Goal: Information Seeking & Learning: Learn about a topic

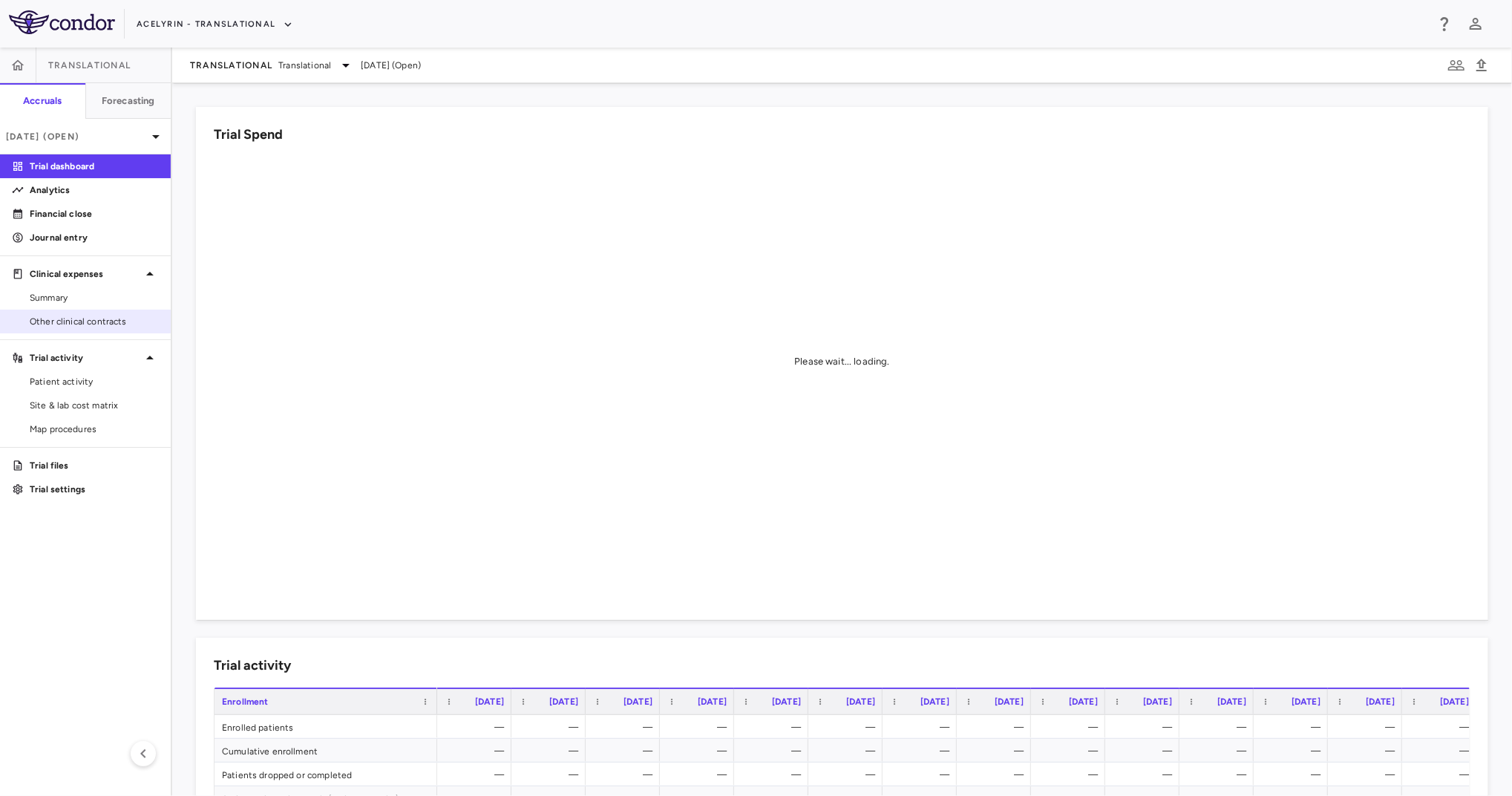
click at [36, 325] on span "Other clinical contracts" at bounding box center [95, 321] width 129 height 13
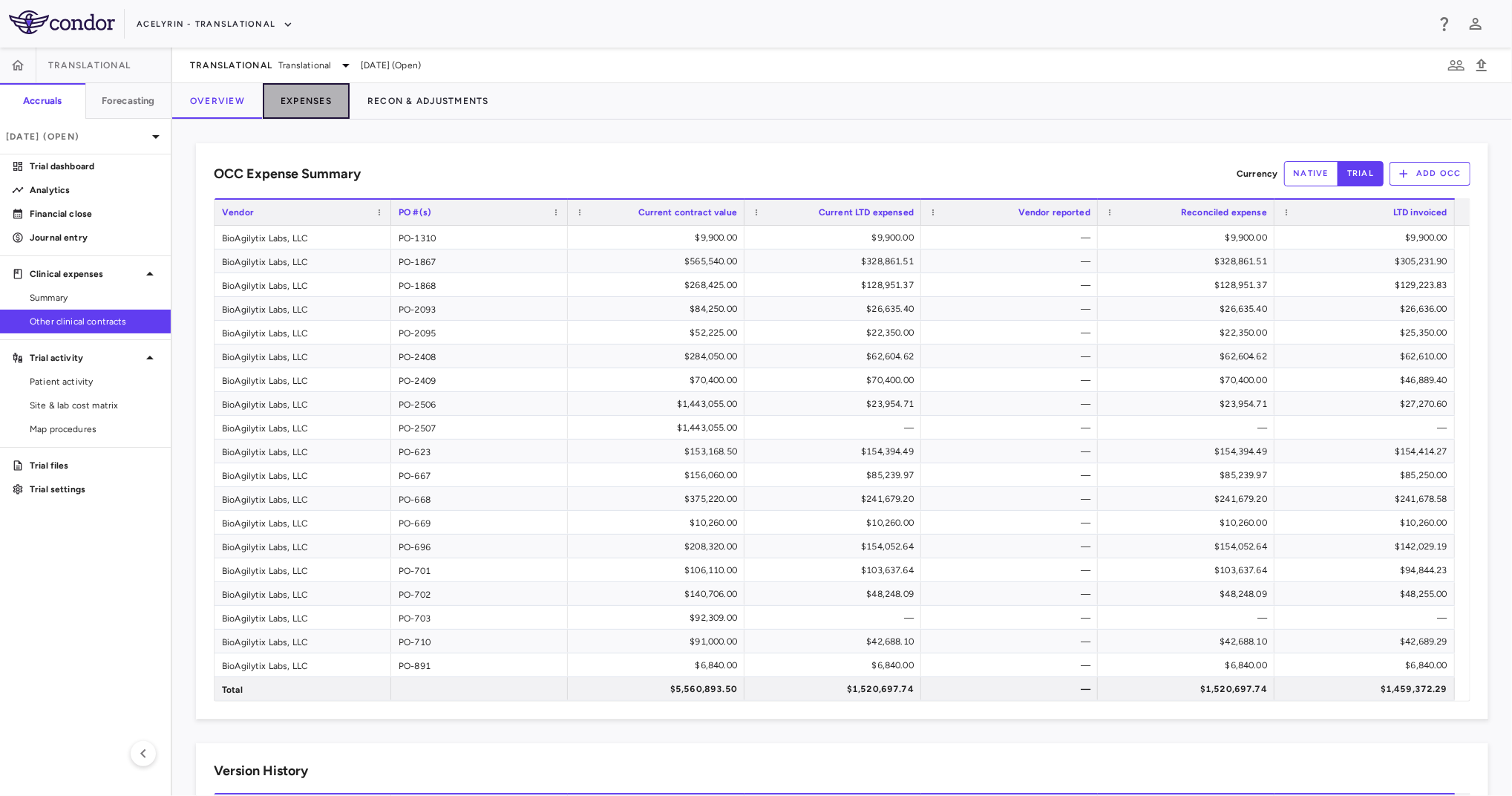
click at [307, 99] on button "Expenses" at bounding box center [306, 101] width 87 height 35
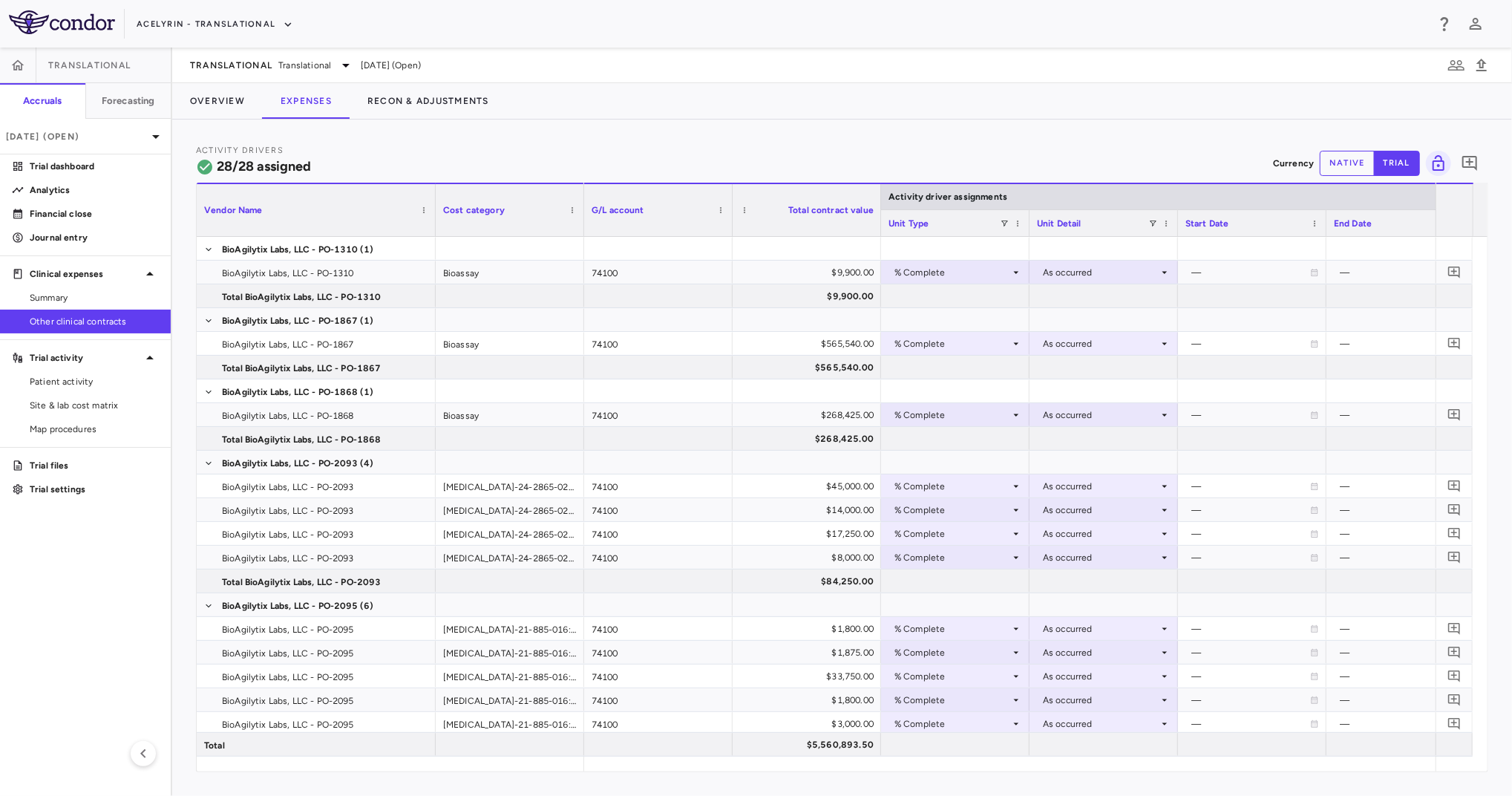
drag, startPoint x: 342, startPoint y: 220, endPoint x: 435, endPoint y: 240, distance: 95.1
click at [433, 227] on div at bounding box center [435, 210] width 6 height 52
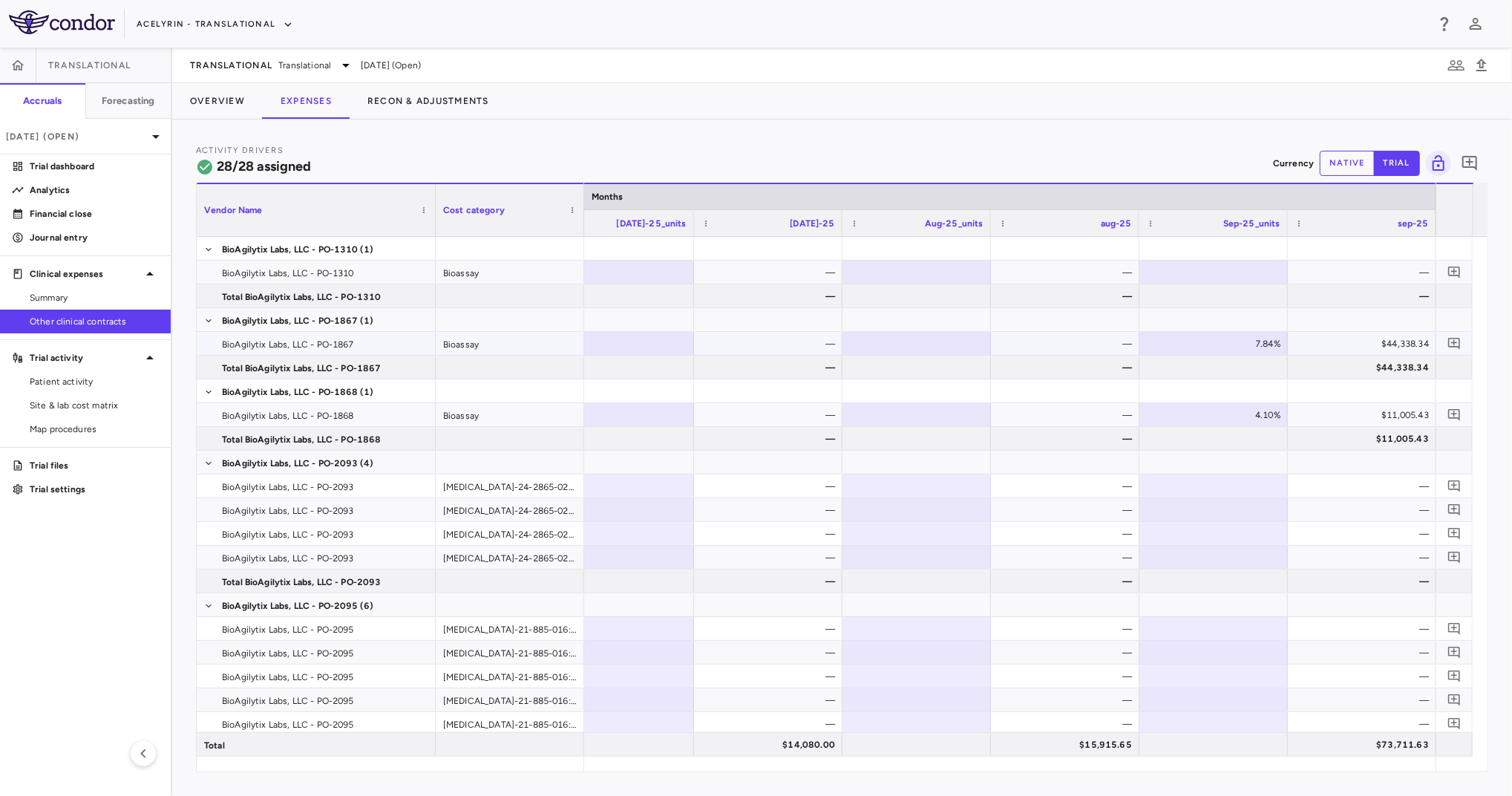
click at [1349, 344] on div "$44,338.34" at bounding box center [1366, 344] width 128 height 24
click at [44, 189] on p "Analytics" at bounding box center [95, 190] width 129 height 13
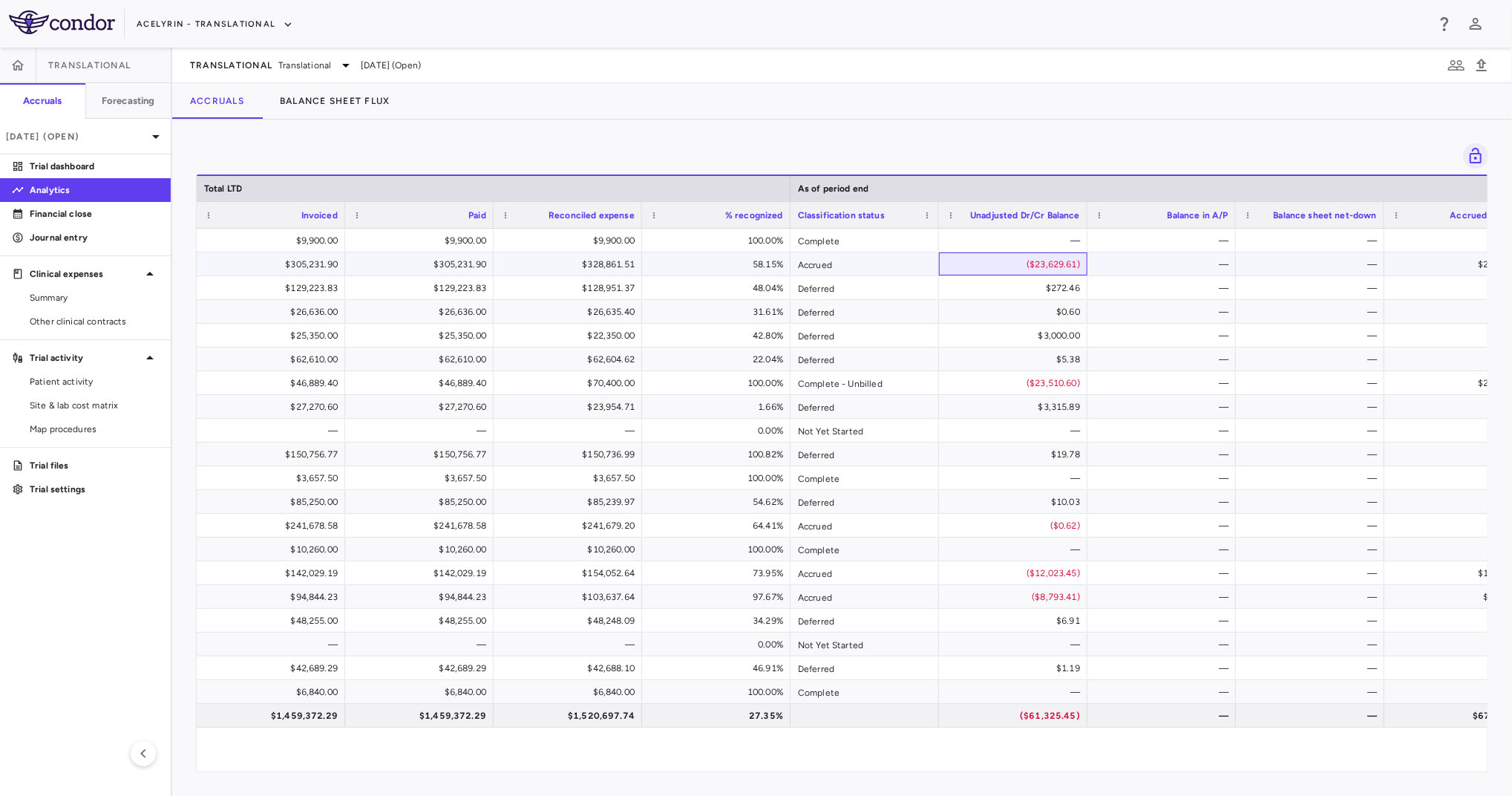
click at [1023, 270] on div "($23,629.61)" at bounding box center [1016, 264] width 128 height 24
click at [1023, 267] on div "($23,629.61)" at bounding box center [1016, 264] width 128 height 24
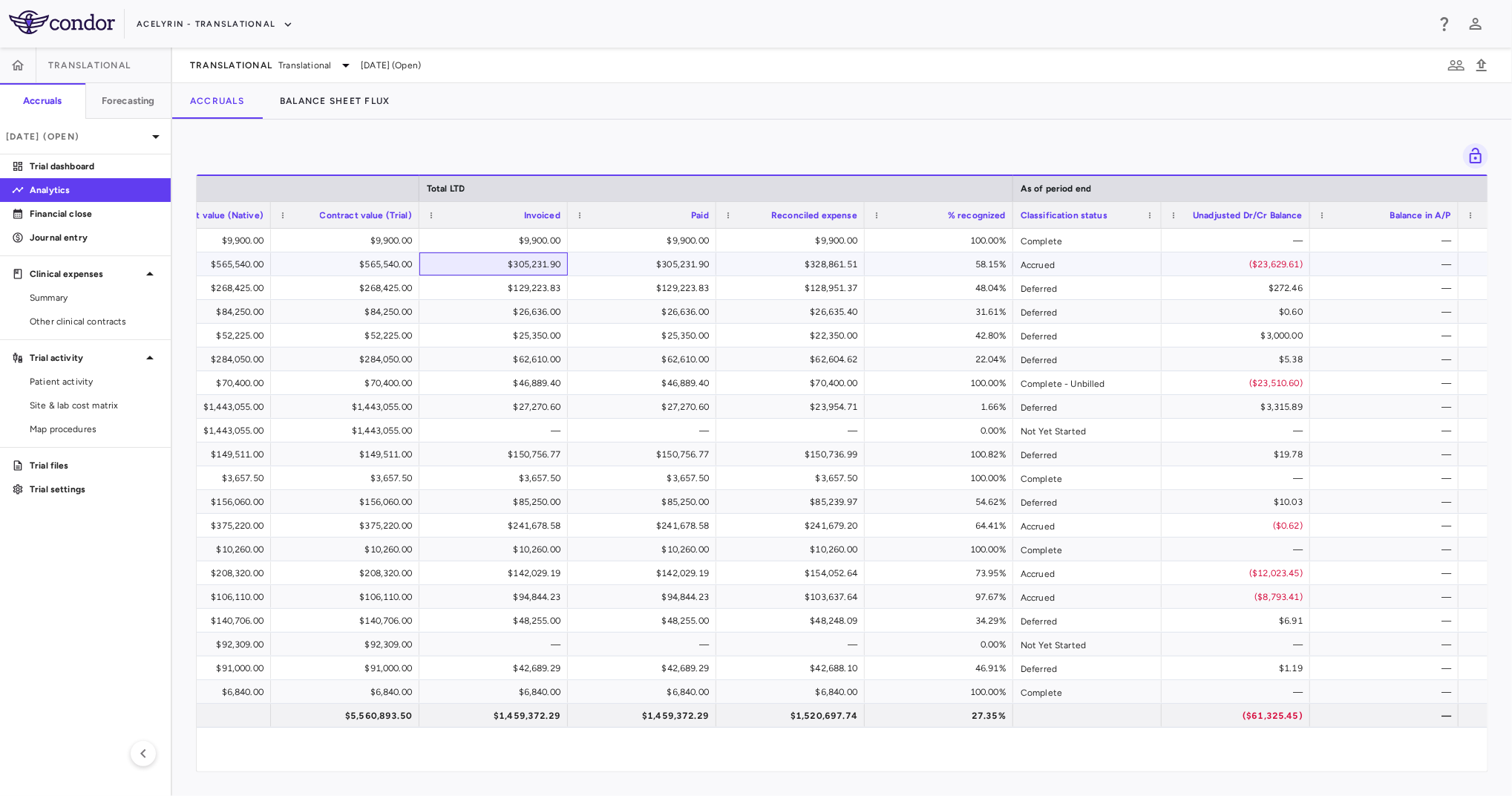
click at [489, 263] on div "$305,231.90" at bounding box center [497, 264] width 128 height 24
click at [88, 315] on span "Other clinical contracts" at bounding box center [95, 321] width 129 height 13
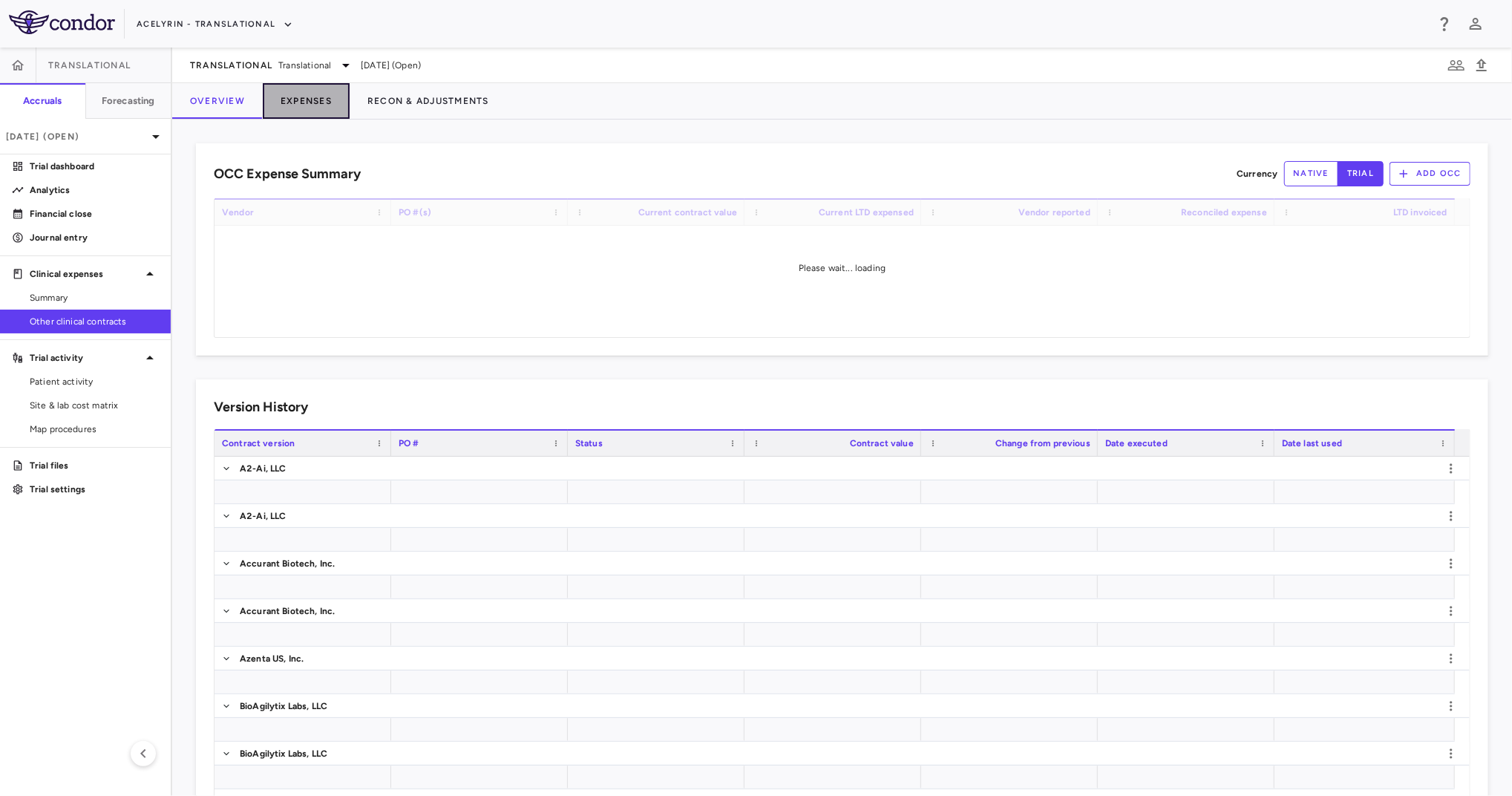
click at [319, 102] on button "Expenses" at bounding box center [306, 101] width 87 height 35
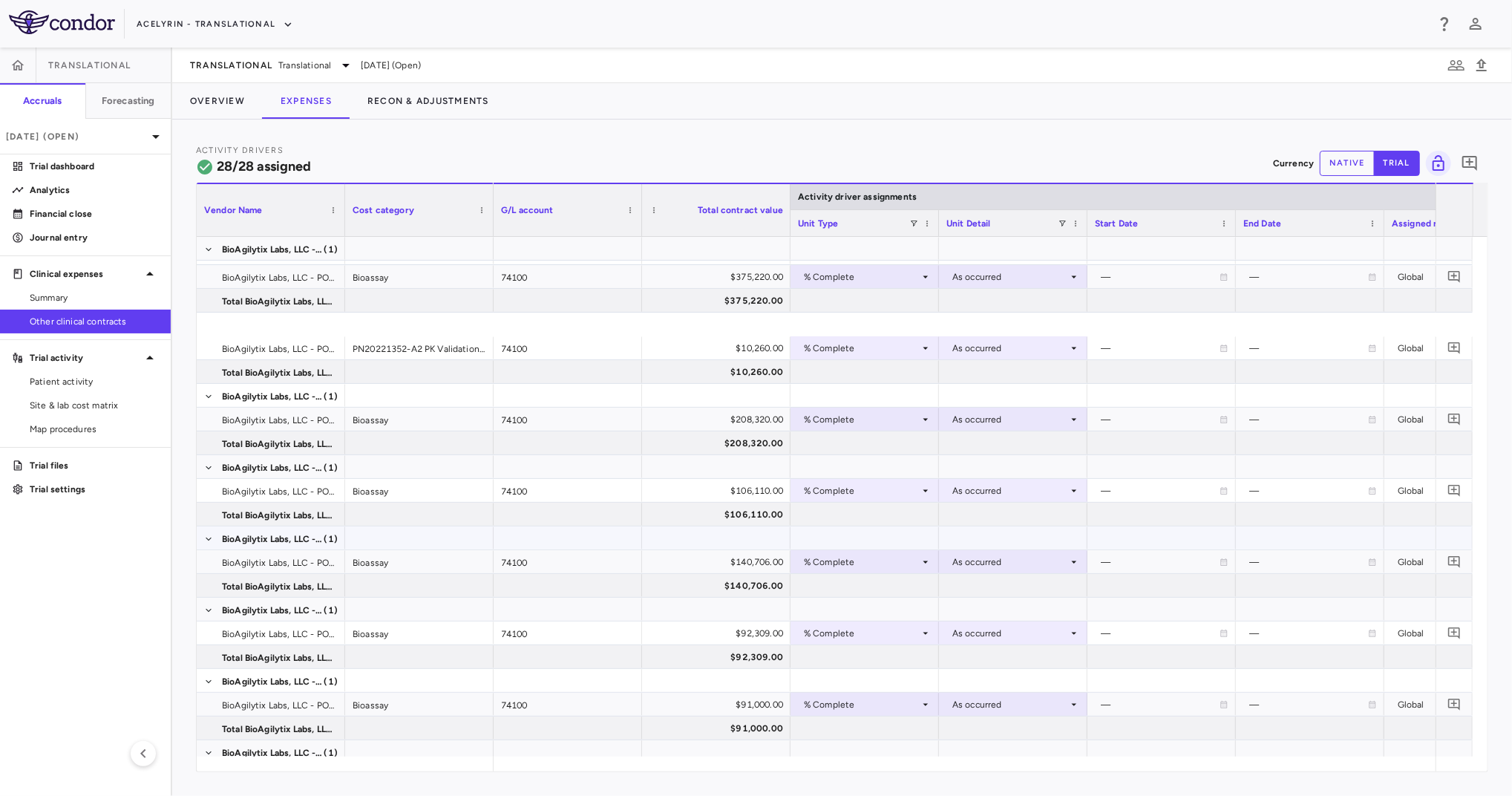
scroll to position [1072, 0]
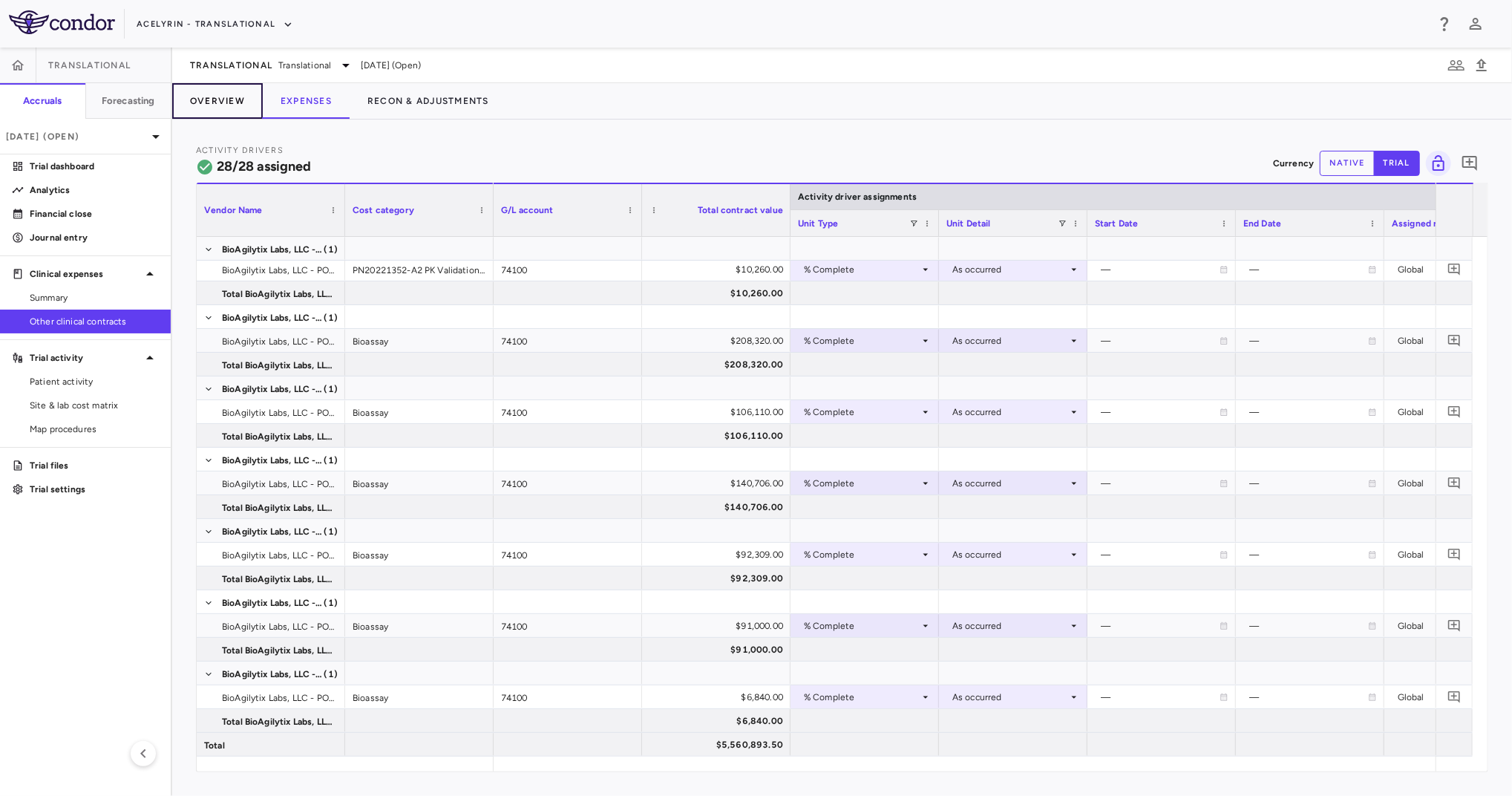
click at [229, 101] on button "Overview" at bounding box center [217, 101] width 91 height 35
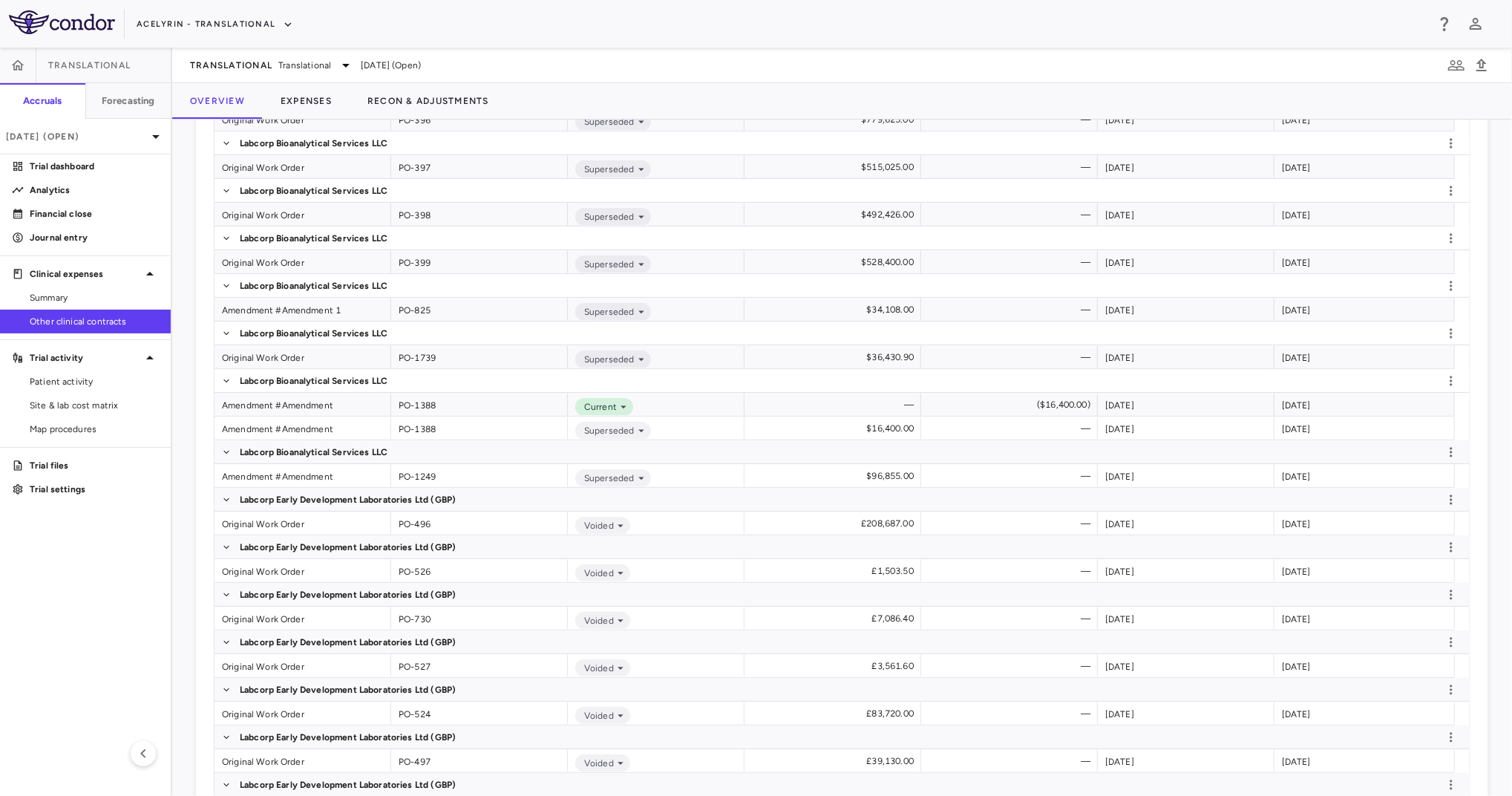
scroll to position [3464, 0]
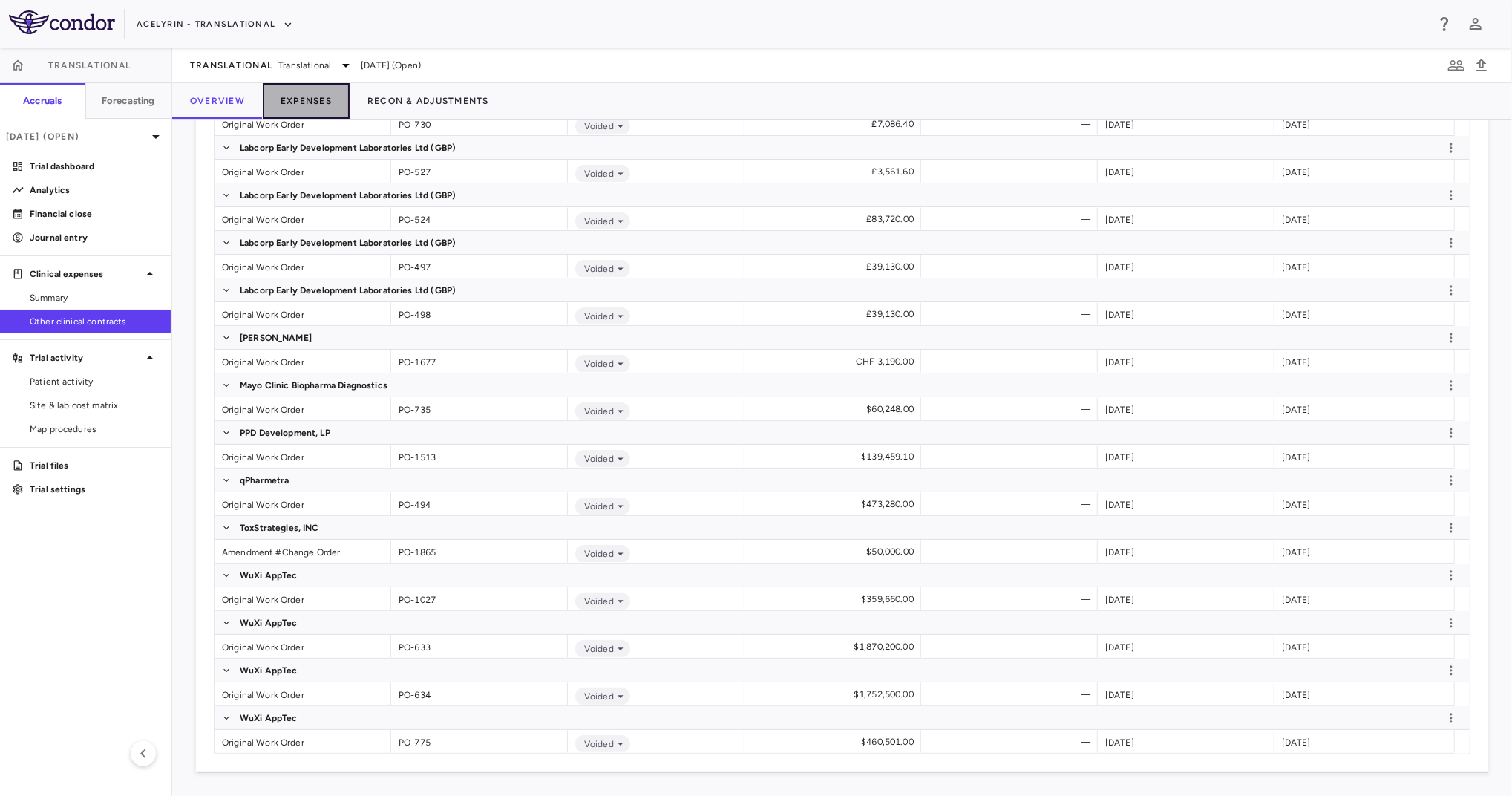
click at [311, 101] on button "Expenses" at bounding box center [306, 101] width 87 height 35
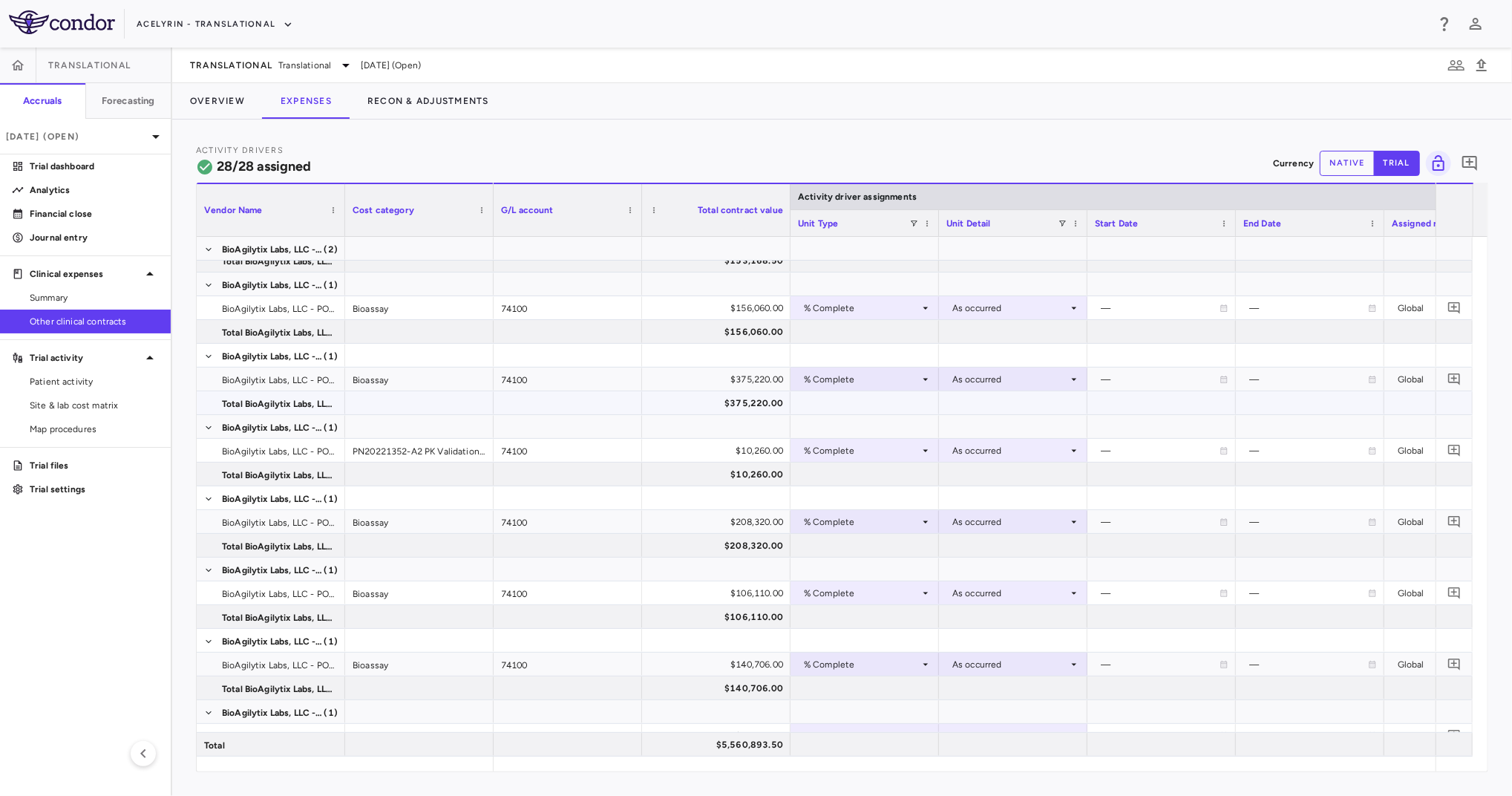
scroll to position [1072, 0]
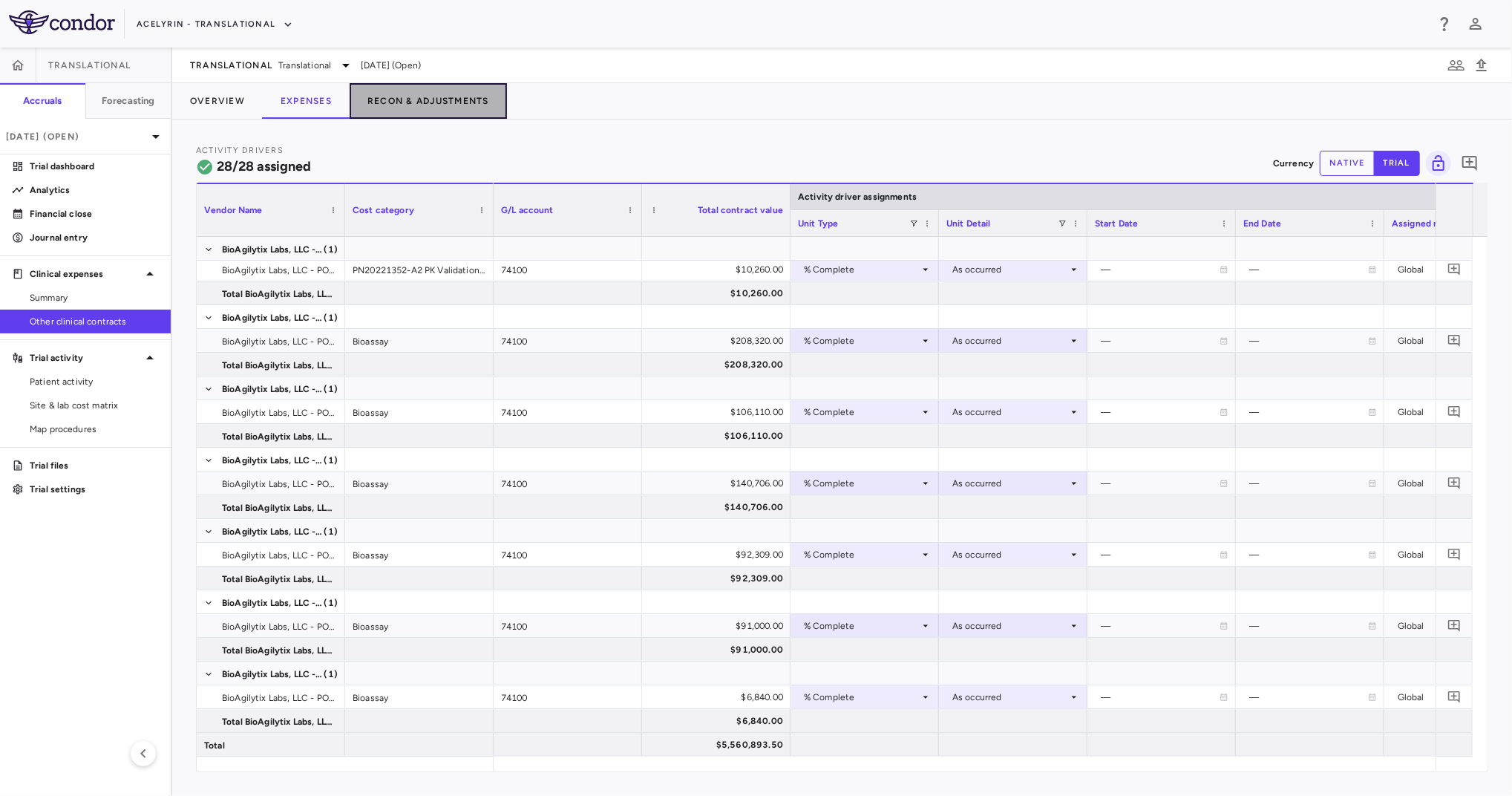
click at [428, 103] on button "Recon & Adjustments" at bounding box center [428, 101] width 157 height 35
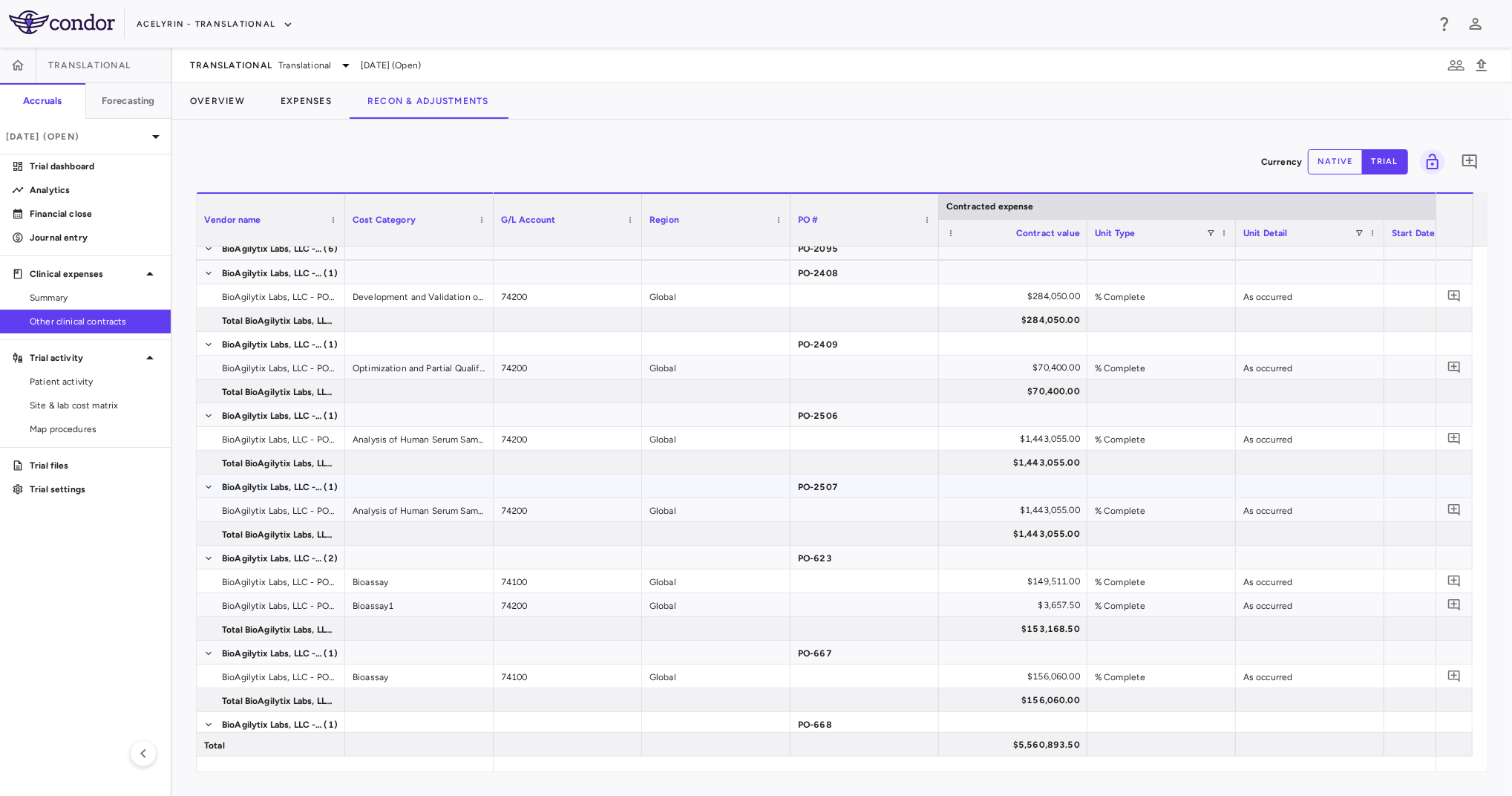
scroll to position [791, 0]
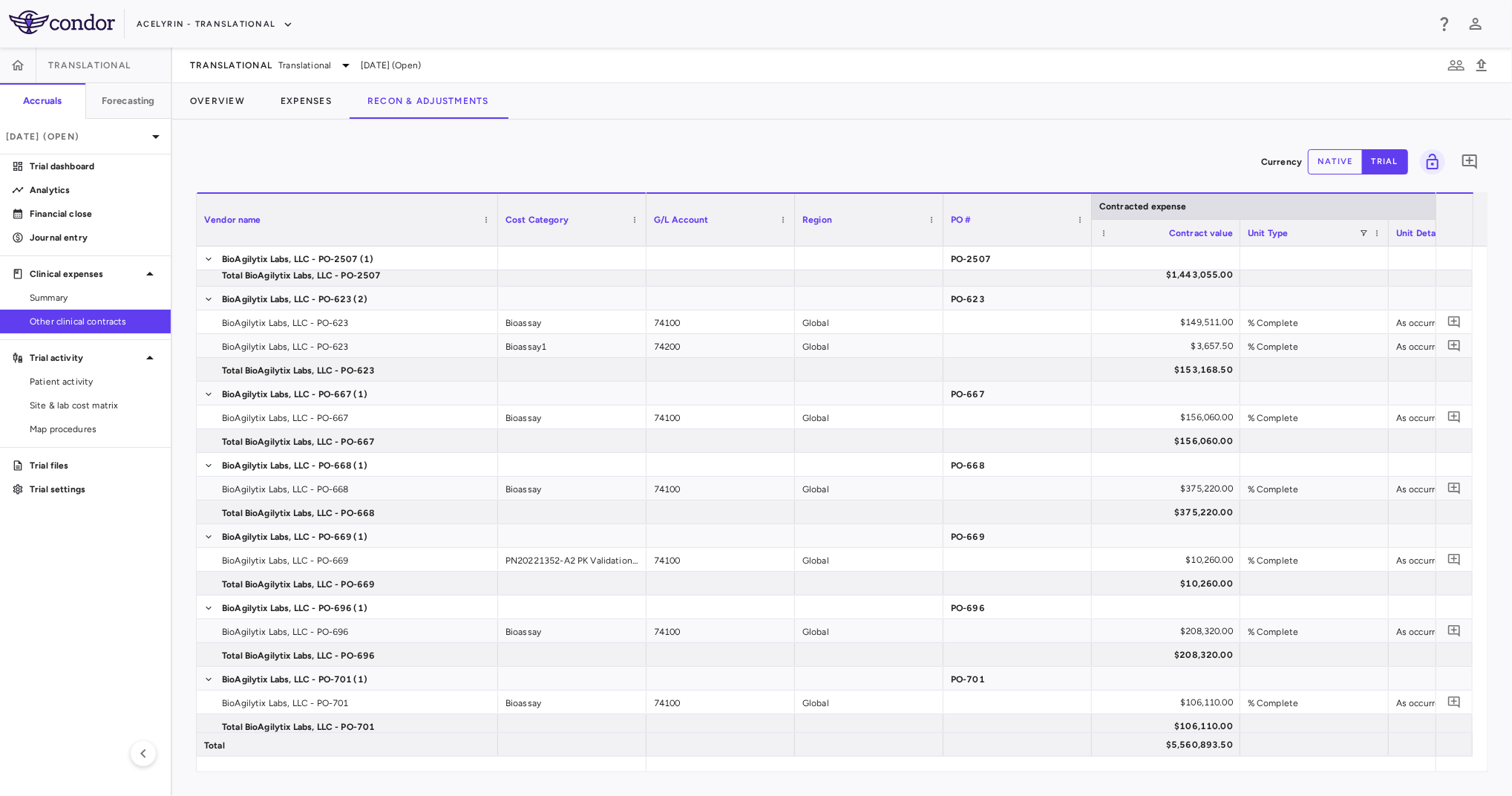
drag, startPoint x: 343, startPoint y: 230, endPoint x: 496, endPoint y: 254, distance: 154.9
click at [496, 254] on div "Vendor name Cost Category Contracted expense G/L Account" at bounding box center [842, 481] width 1291 height 579
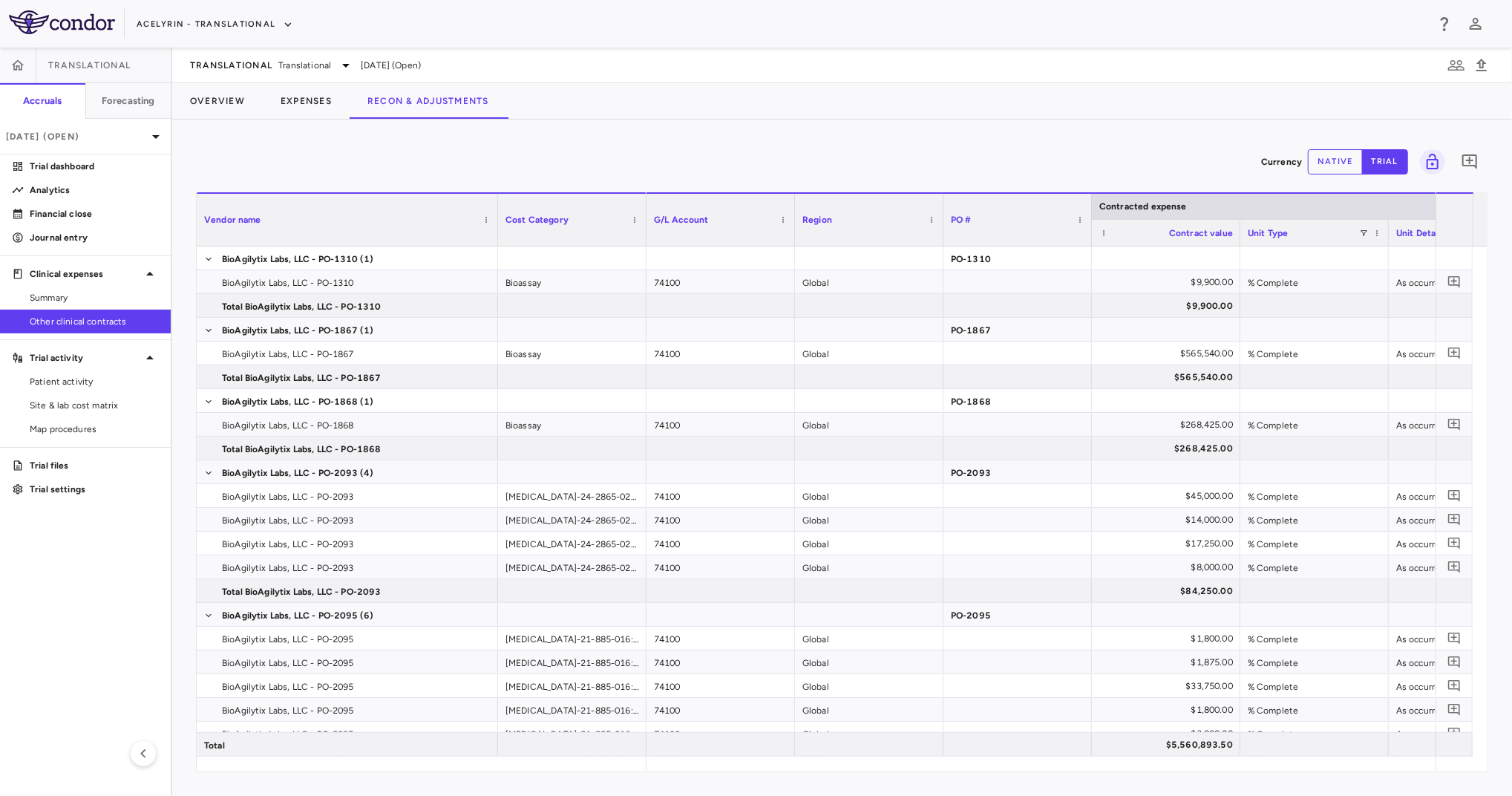
scroll to position [0, 171]
click at [85, 212] on p "Financial close" at bounding box center [95, 213] width 129 height 13
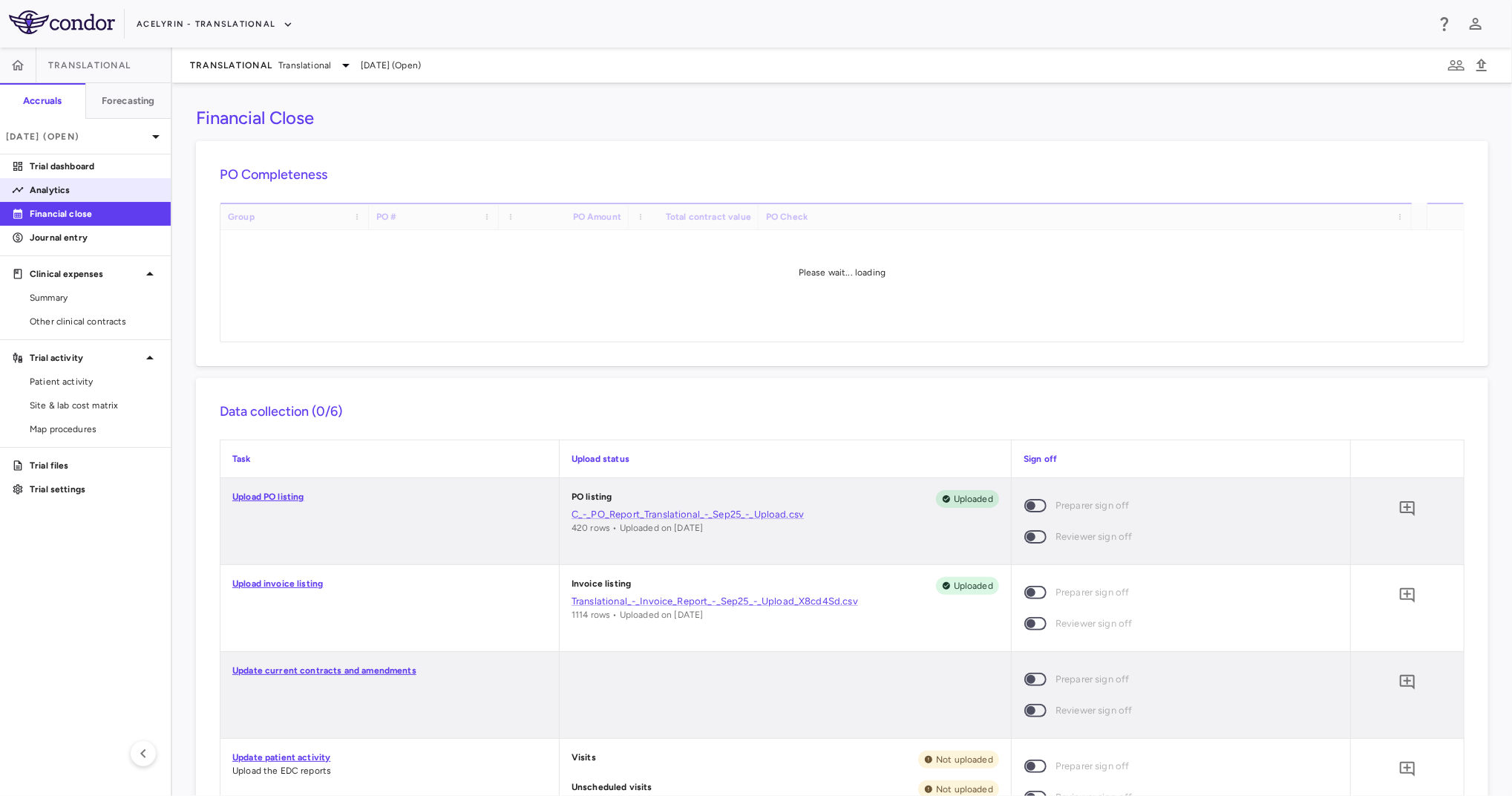
click at [80, 192] on p "Analytics" at bounding box center [95, 190] width 129 height 13
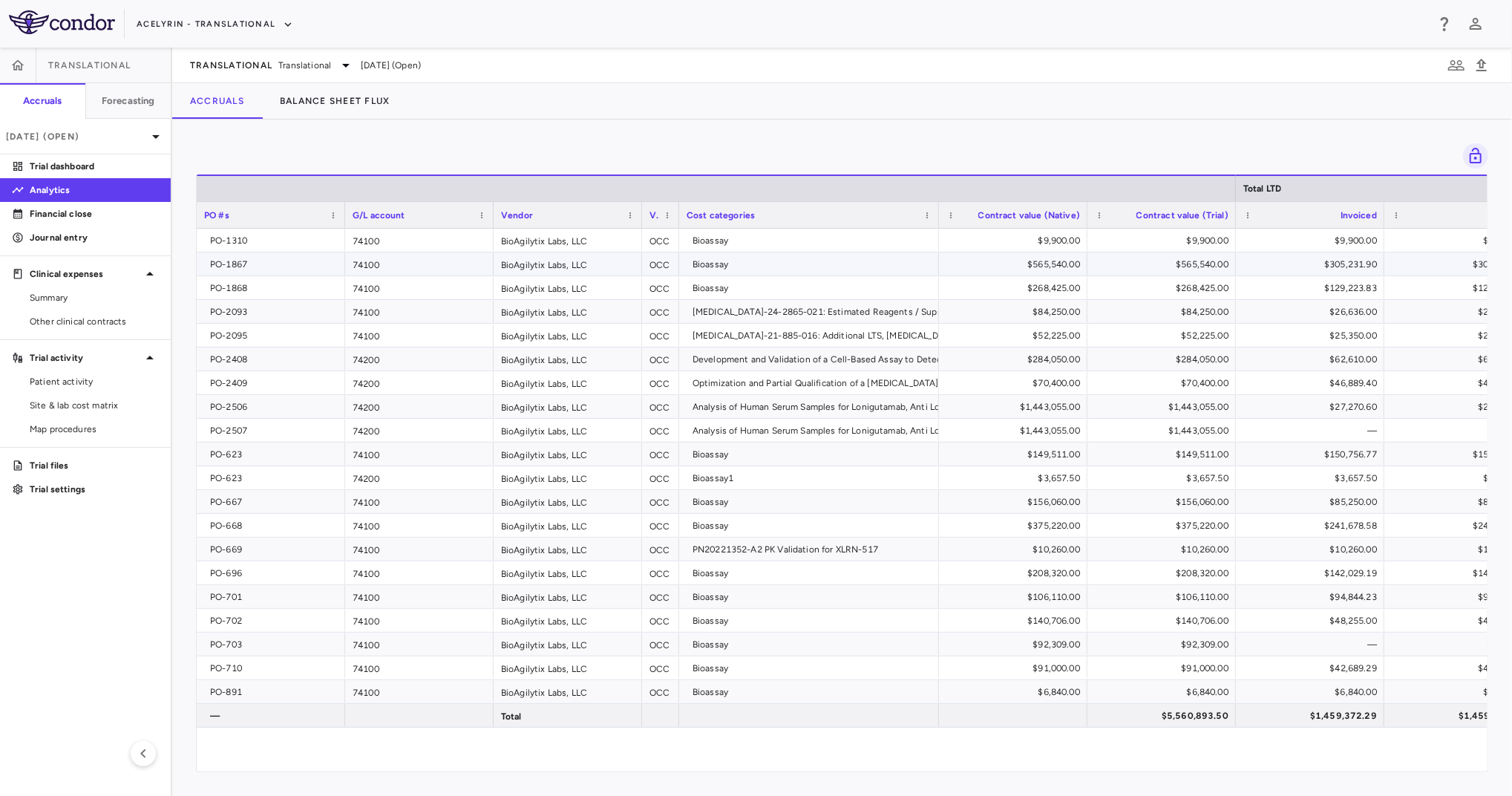
click at [261, 257] on div "PO-1867" at bounding box center [274, 264] width 128 height 24
click at [1354, 267] on div "$305,231.90" at bounding box center [1313, 264] width 128 height 24
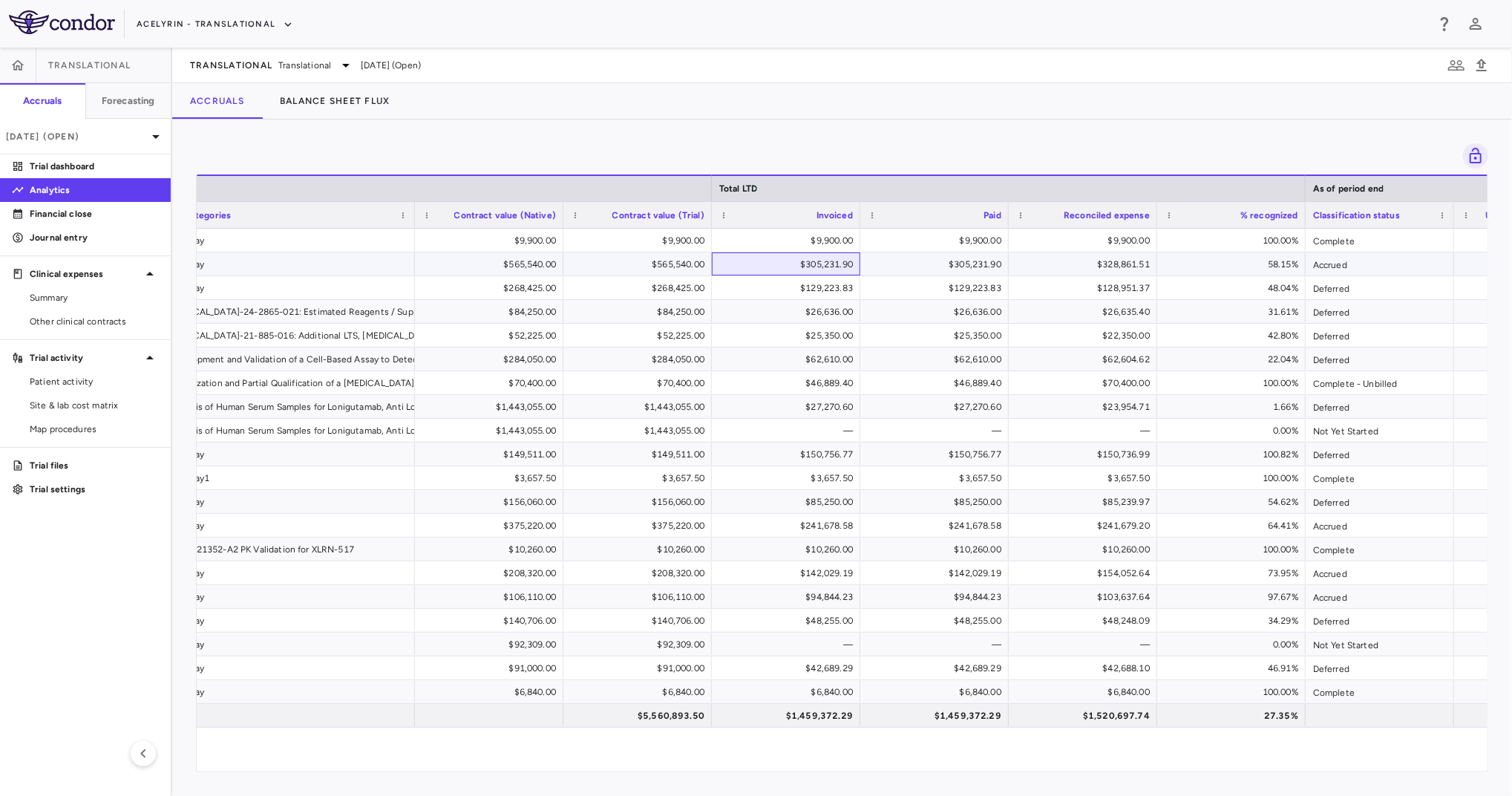
click at [814, 257] on div "$305,231.90" at bounding box center [789, 264] width 128 height 24
click at [811, 264] on div "$305,231.90" at bounding box center [789, 264] width 128 height 24
click at [804, 264] on div "$305,231.90" at bounding box center [789, 264] width 128 height 24
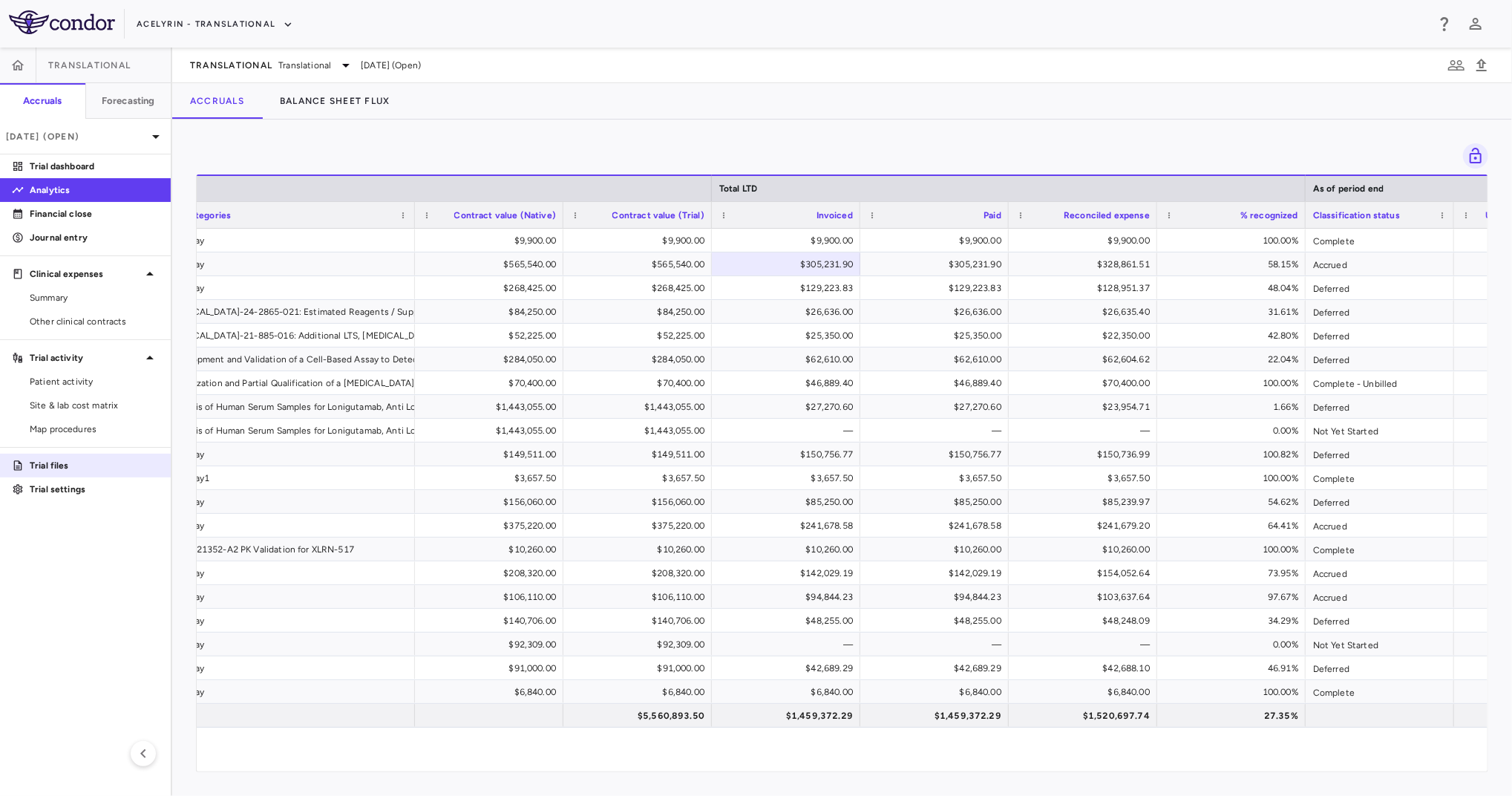
click at [69, 467] on p "Trial files" at bounding box center [95, 465] width 129 height 13
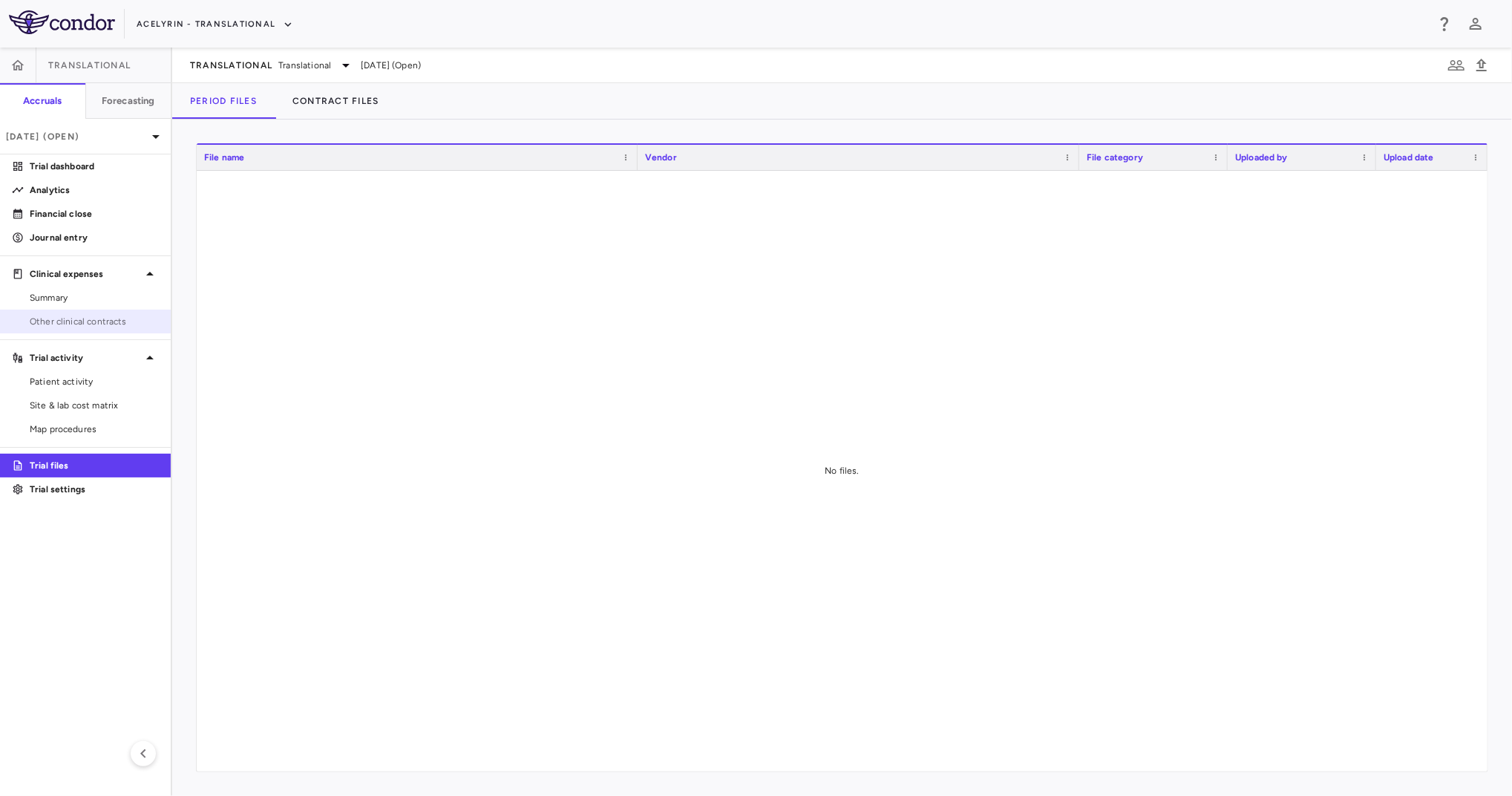
click at [88, 322] on span "Other clinical contracts" at bounding box center [95, 321] width 129 height 13
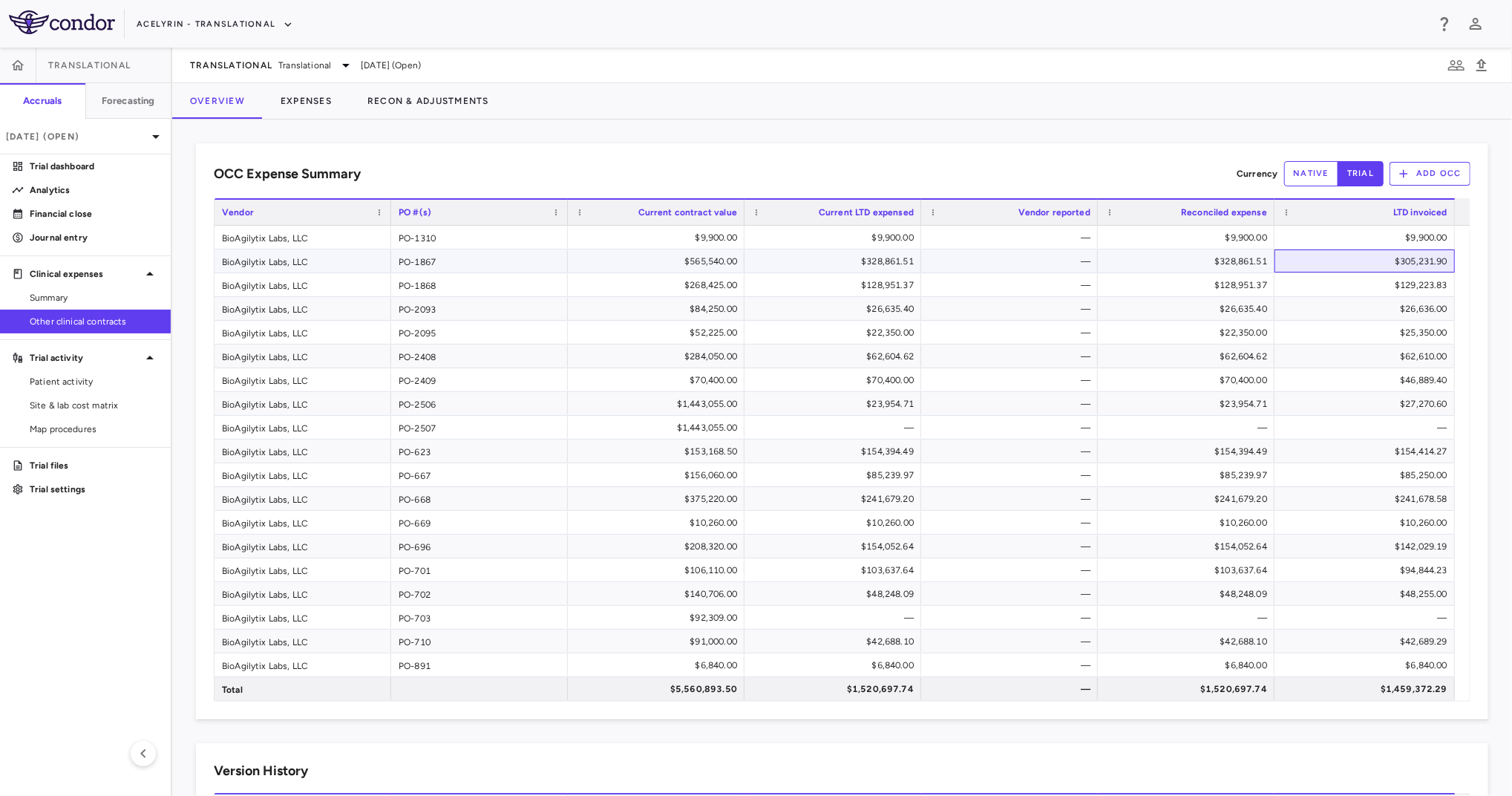
click at [1375, 257] on div "$305,231.90" at bounding box center [1367, 261] width 160 height 24
click at [1407, 261] on div "$305,231.90" at bounding box center [1367, 261] width 160 height 24
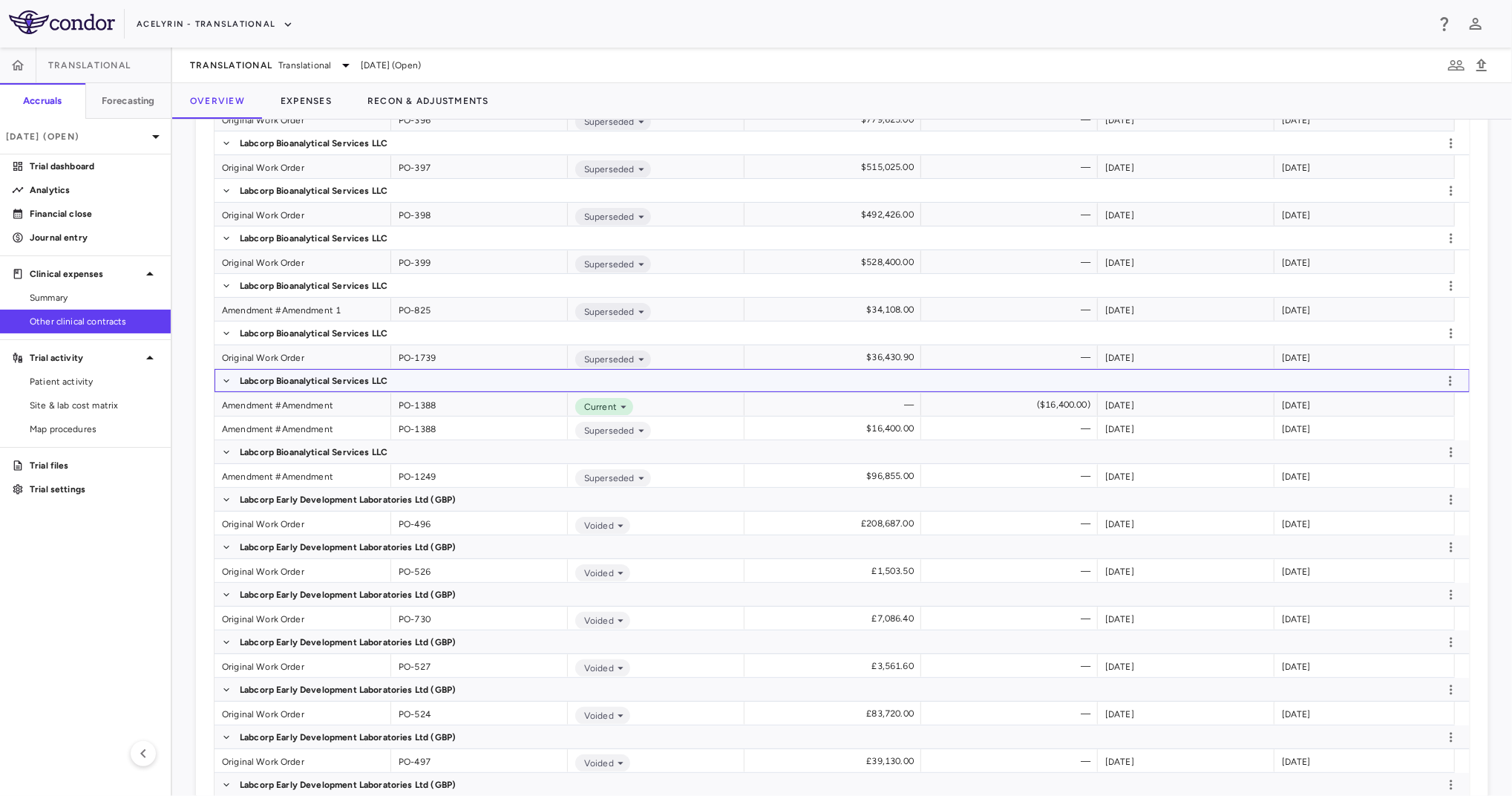
click at [496, 391] on span "Labcorp Bioanalytical Services LLC" at bounding box center [842, 381] width 1255 height 23
